Goal: Transaction & Acquisition: Purchase product/service

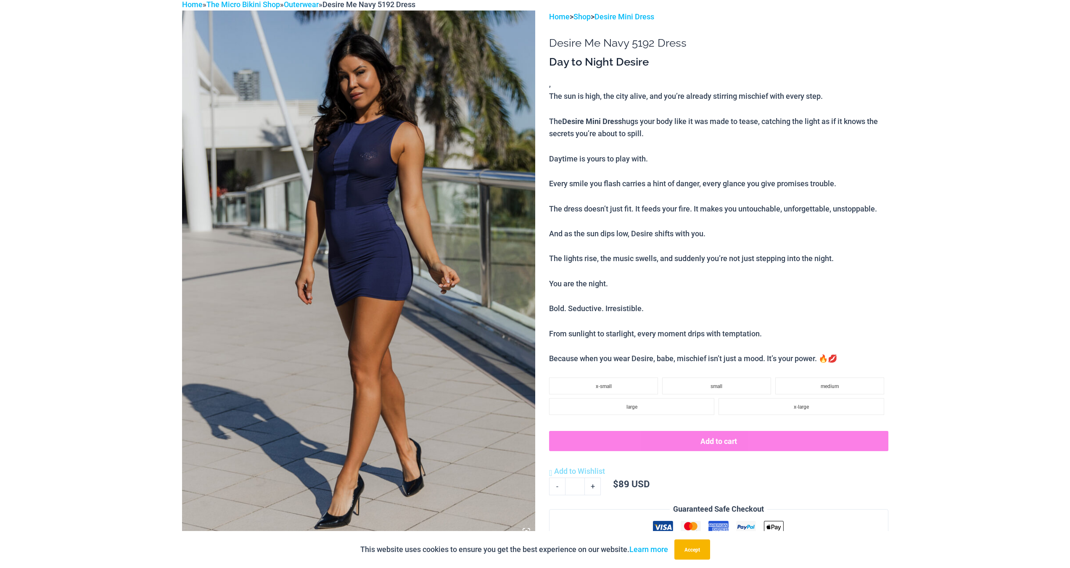
scroll to position [248, 0]
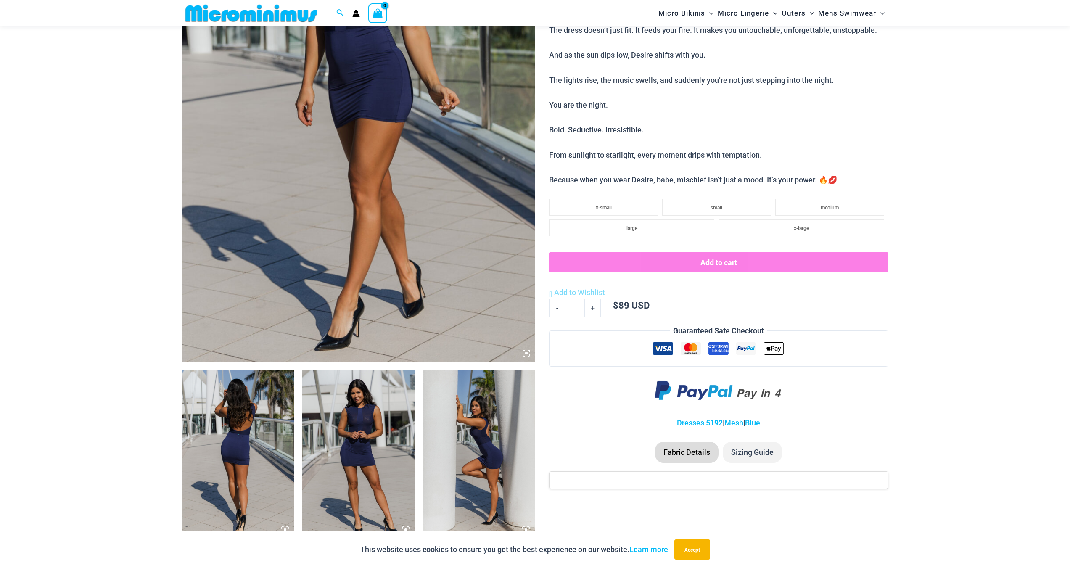
click at [367, 449] on img at bounding box center [358, 454] width 112 height 168
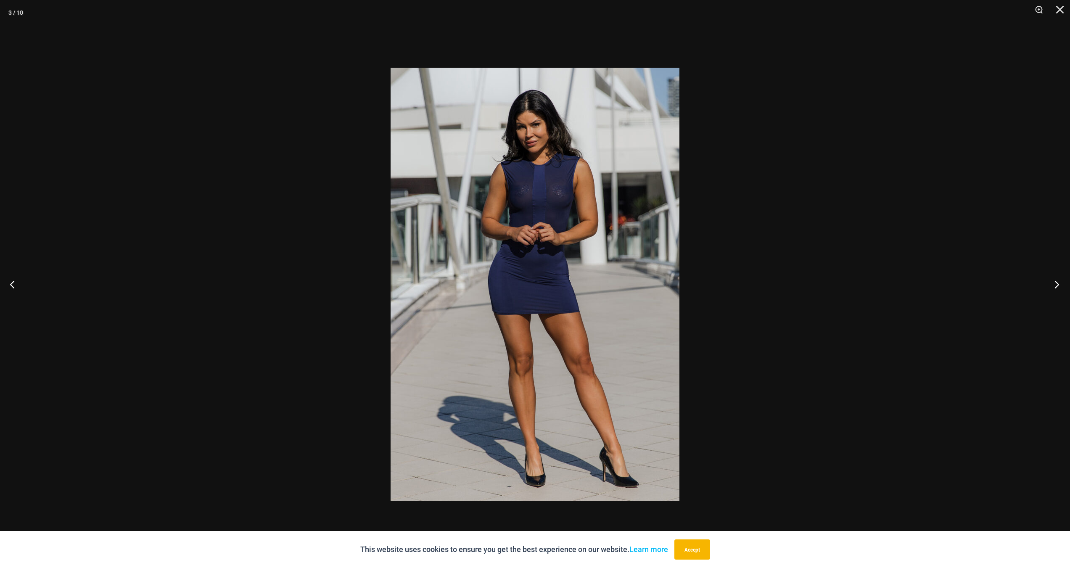
click at [1055, 288] on button "Next" at bounding box center [1055, 284] width 32 height 42
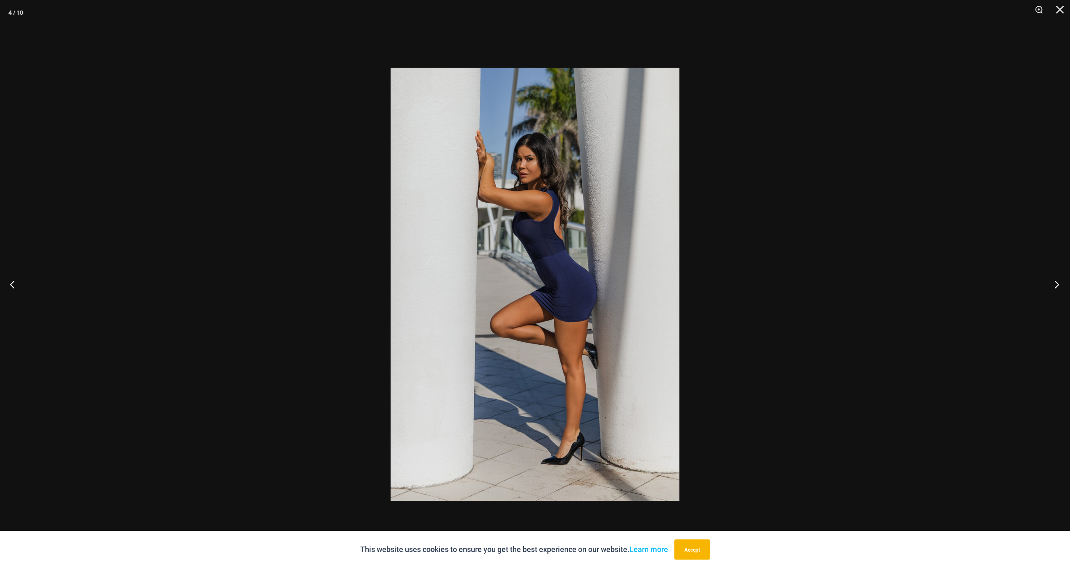
click at [1055, 288] on button "Next" at bounding box center [1055, 284] width 32 height 42
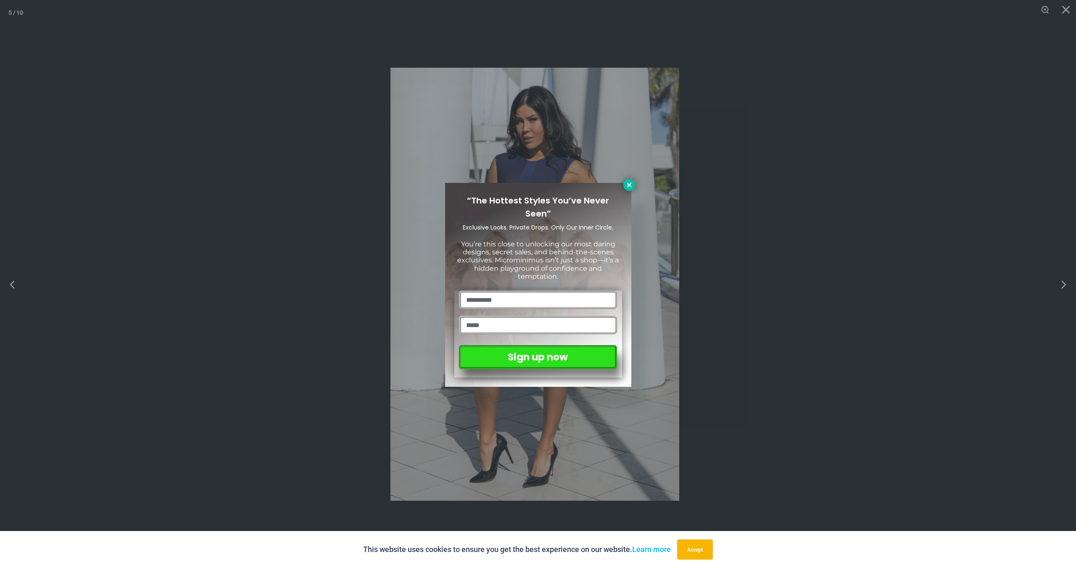
click at [627, 189] on button at bounding box center [630, 185] width 12 height 12
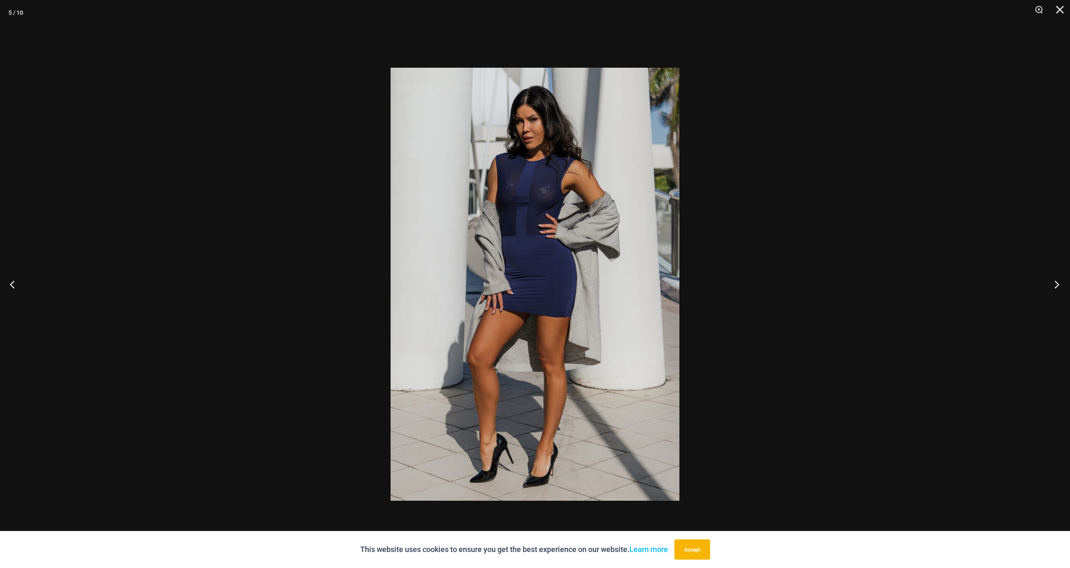
click at [1060, 284] on button "Next" at bounding box center [1055, 284] width 32 height 42
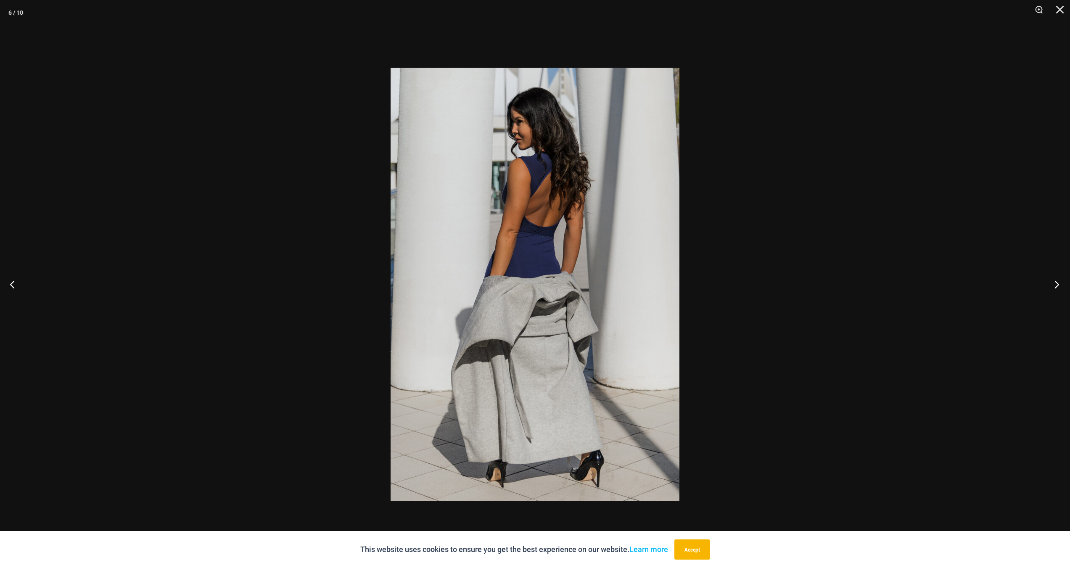
click at [1060, 284] on button "Next" at bounding box center [1055, 284] width 32 height 42
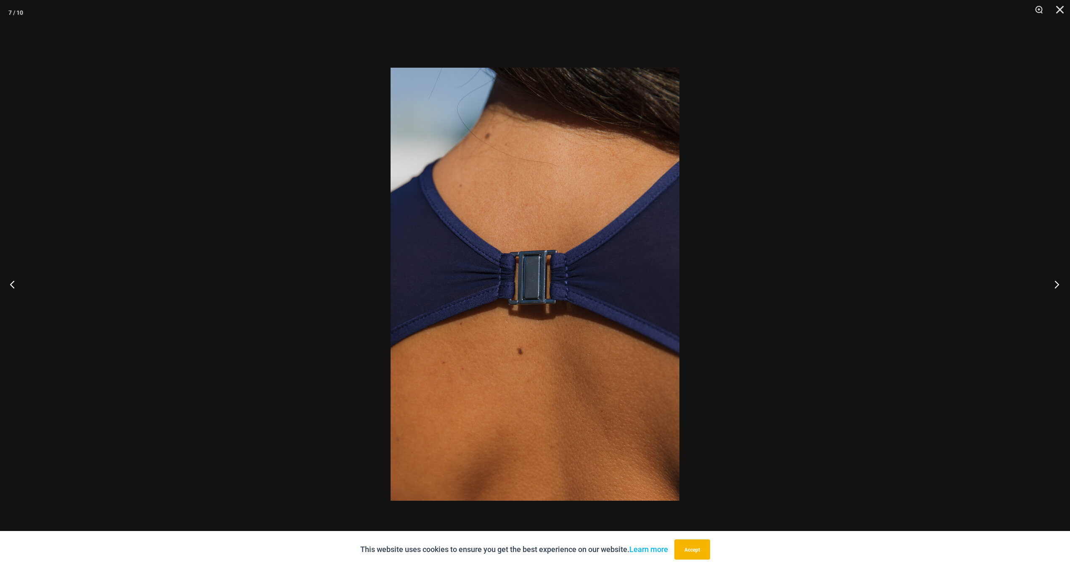
click at [1060, 284] on button "Next" at bounding box center [1055, 284] width 32 height 42
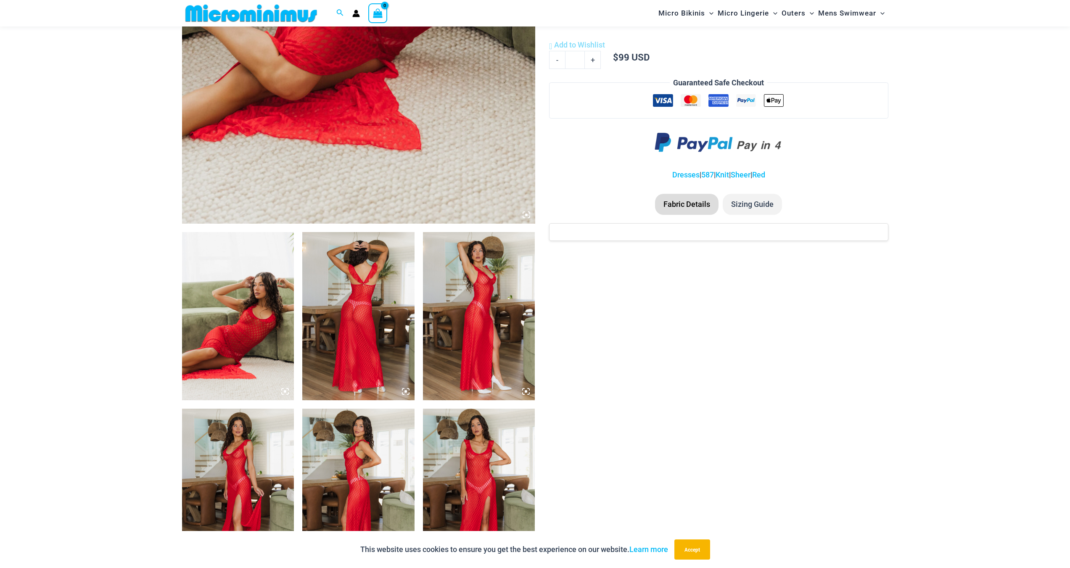
scroll to position [581, 0]
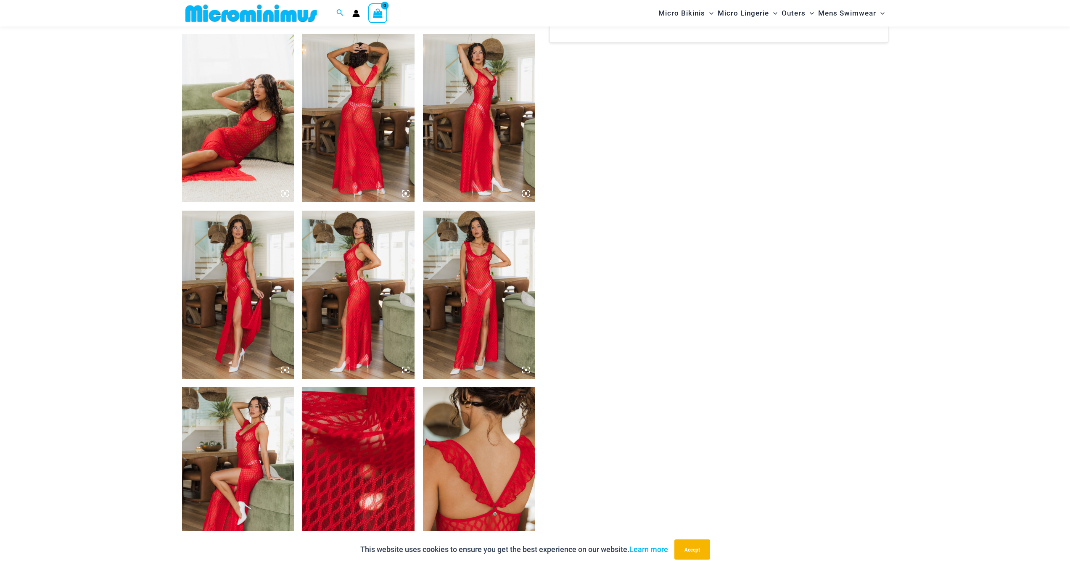
click at [466, 296] on img at bounding box center [479, 295] width 112 height 168
